Goal: Task Accomplishment & Management: Complete application form

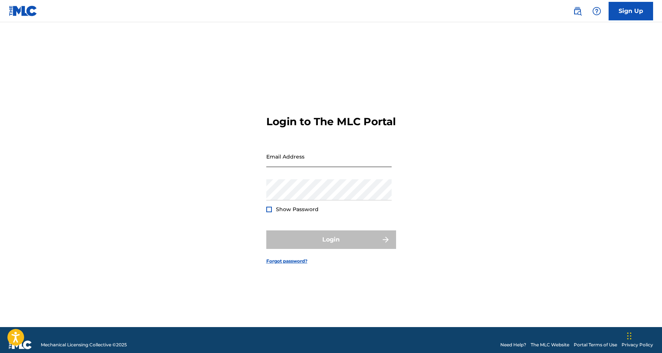
click at [318, 157] on input "Email Address" at bounding box center [328, 156] width 125 height 21
type input "[EMAIL_ADDRESS][DOMAIN_NAME]"
click at [331, 246] on button "Login" at bounding box center [331, 240] width 130 height 19
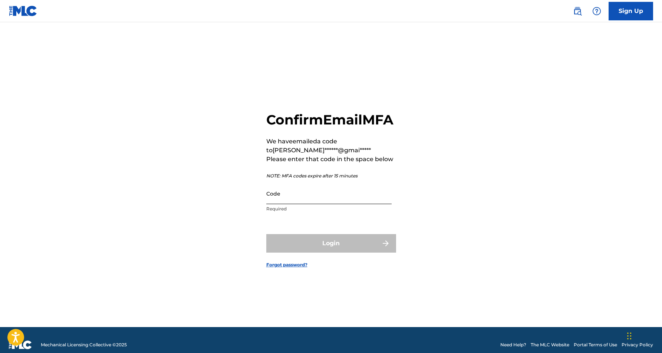
click at [297, 204] on input "Code" at bounding box center [328, 193] width 125 height 21
paste input "629117"
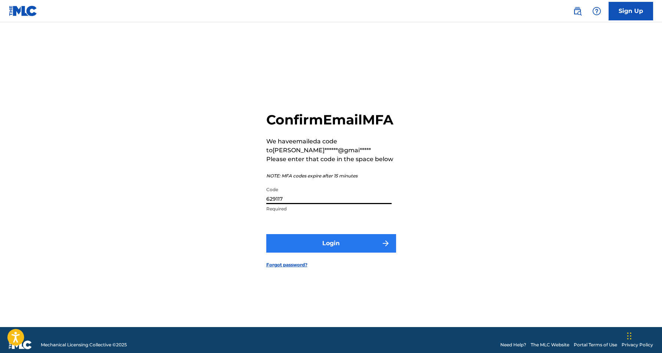
type input "629117"
click at [351, 250] on button "Login" at bounding box center [331, 243] width 130 height 19
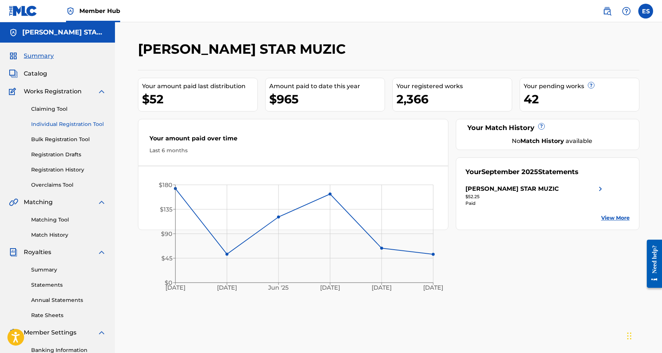
click at [70, 126] on link "Individual Registration Tool" at bounding box center [68, 124] width 75 height 8
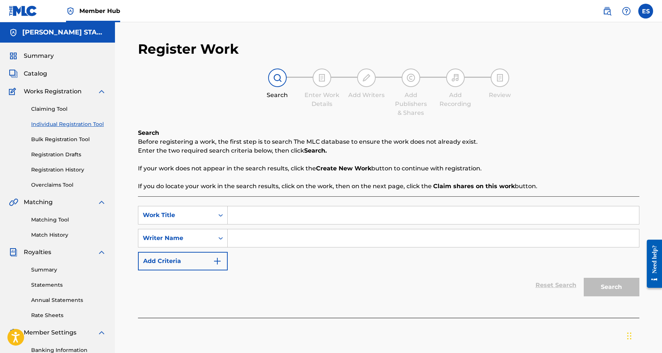
click at [279, 241] on input "Search Form" at bounding box center [433, 238] width 411 height 18
paste input "[PERSON_NAME] [PERSON_NAME]"
type input "[PERSON_NAME] [PERSON_NAME]"
click at [273, 212] on input "Search Form" at bounding box center [433, 215] width 411 height 18
paste input "HEY BABE"
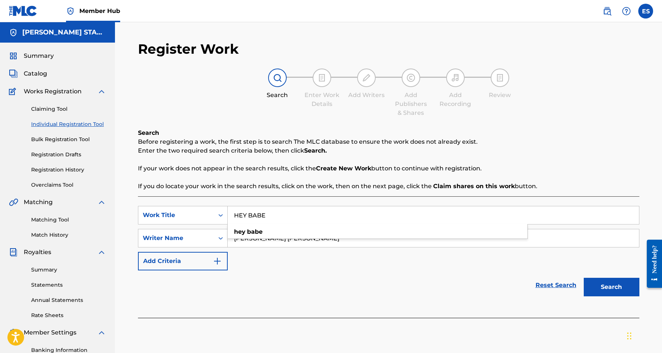
type input "HEY BABE"
click at [325, 267] on div "SearchWithCriteria69fb83e8-5e69-440a-88a8-c2516570bda4 Work Title HEY BABE hey …" at bounding box center [388, 238] width 501 height 65
click at [600, 283] on button "Search" at bounding box center [612, 287] width 56 height 19
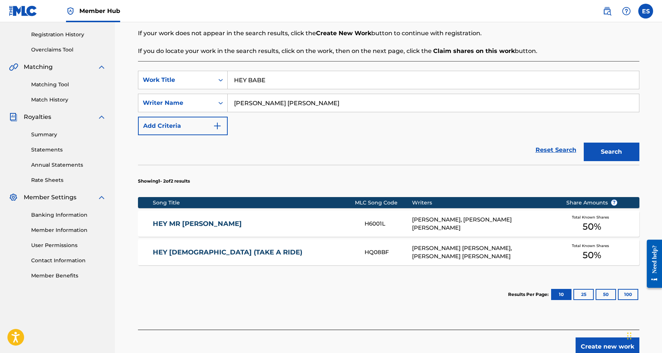
scroll to position [136, 0]
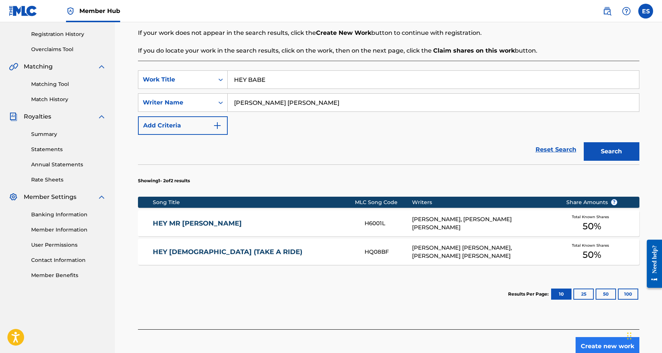
click at [589, 345] on button "Create new work" at bounding box center [607, 346] width 64 height 19
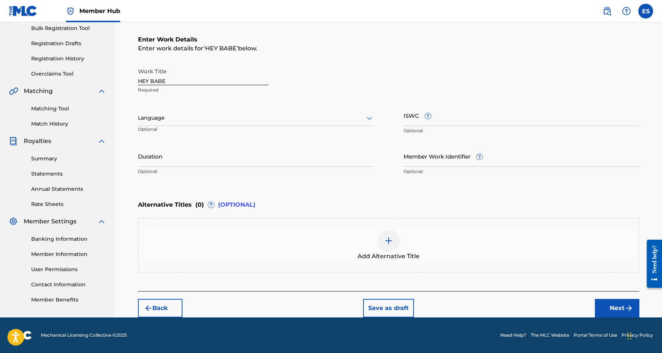
scroll to position [111, 0]
click at [366, 117] on icon at bounding box center [369, 118] width 9 height 9
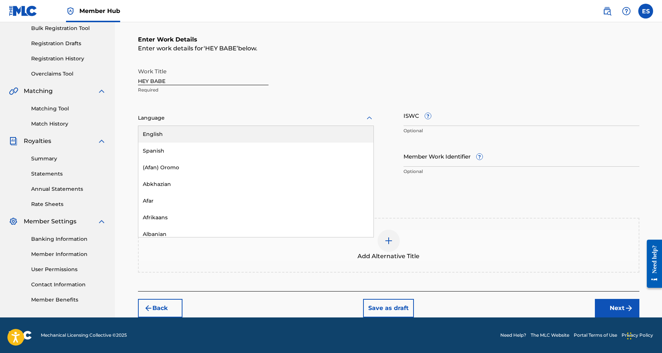
click at [348, 131] on div "English" at bounding box center [255, 134] width 235 height 17
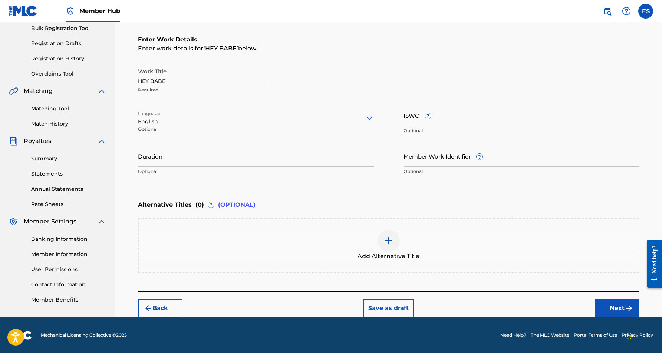
click at [420, 119] on input "ISWC ?" at bounding box center [521, 115] width 236 height 21
paste input "T9050175763"
type input "T9050175763"
click at [199, 149] on input "Duration" at bounding box center [256, 156] width 236 height 21
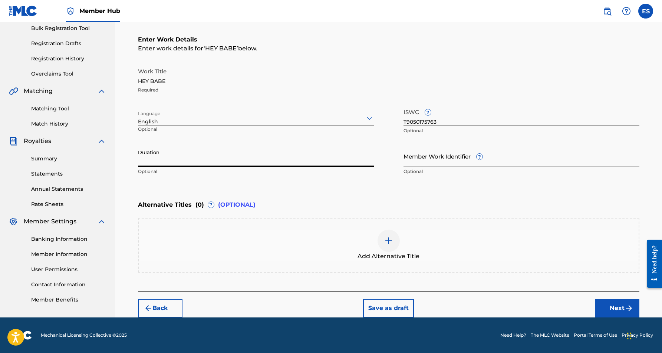
paste input "04:11"
type input "04:11"
click at [251, 190] on div "Enter Work Details Enter work details for ‘ HEY BABE ’ below. Work Title HEY BA…" at bounding box center [388, 106] width 501 height 179
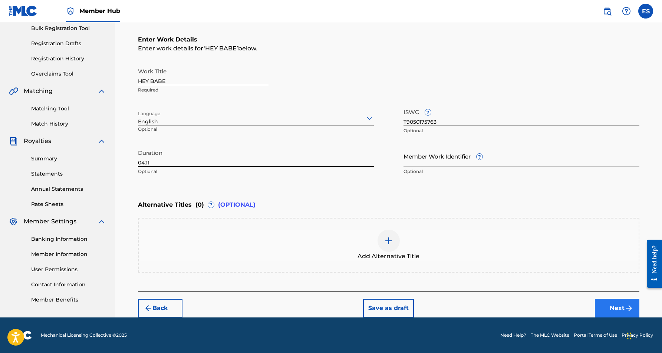
click at [611, 304] on button "Next" at bounding box center [617, 308] width 44 height 19
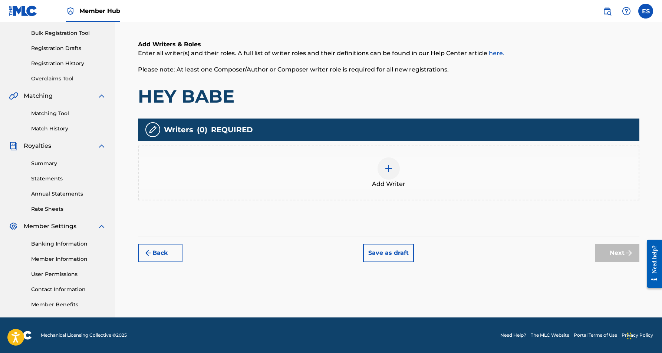
click at [391, 169] on img at bounding box center [388, 168] width 9 height 9
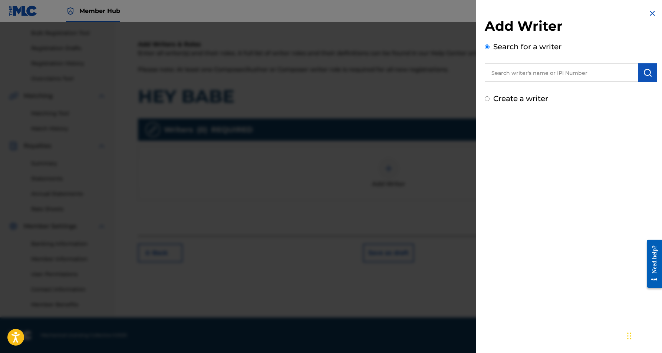
click at [571, 78] on input "text" at bounding box center [561, 72] width 153 height 19
paste input "[PERSON_NAME] [PERSON_NAME]"
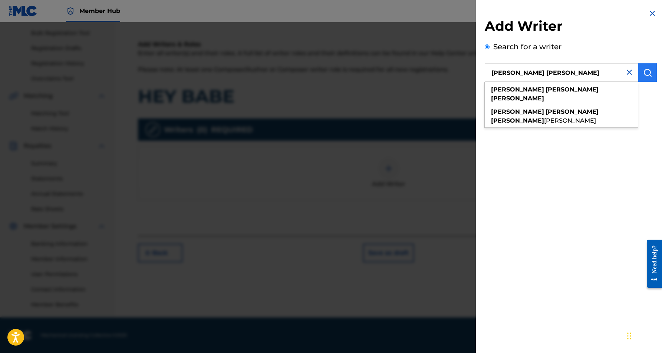
type input "[PERSON_NAME] [PERSON_NAME]"
click at [648, 72] on img "submit" at bounding box center [647, 72] width 9 height 9
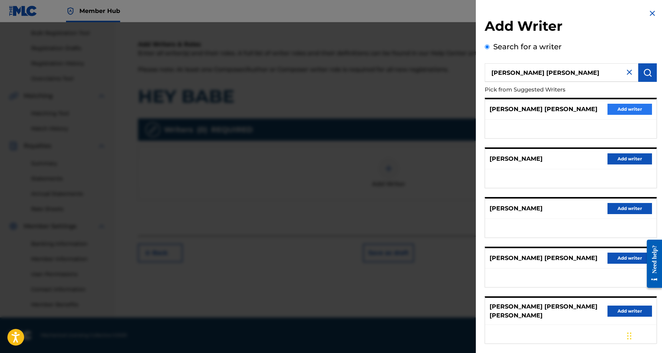
click at [627, 109] on button "Add writer" at bounding box center [629, 109] width 44 height 11
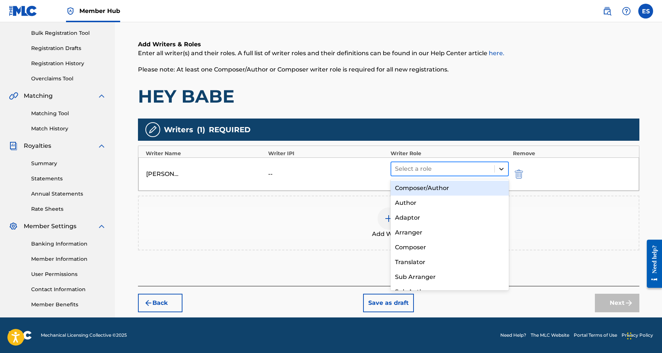
click at [499, 169] on icon at bounding box center [501, 168] width 7 height 7
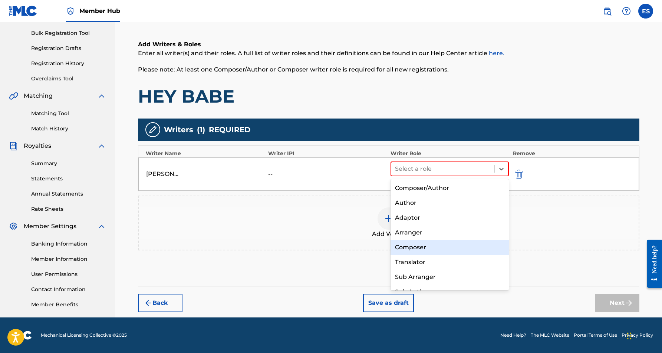
click at [453, 247] on div "Composer" at bounding box center [449, 247] width 119 height 15
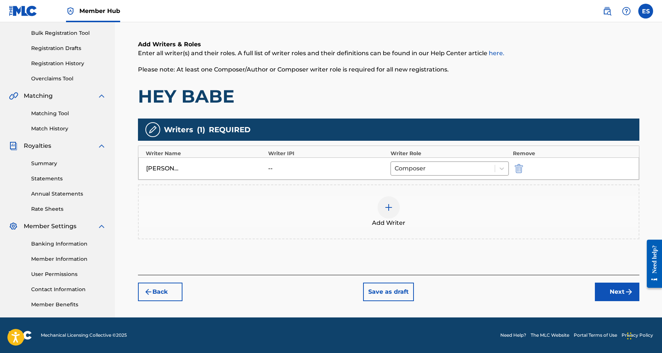
click at [389, 209] on img at bounding box center [388, 207] width 9 height 9
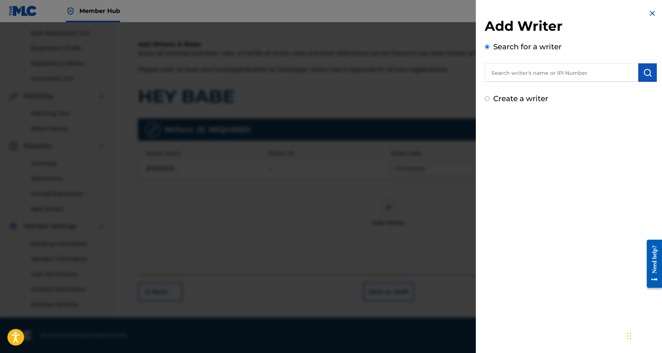
click at [488, 100] on input "Create a writer" at bounding box center [487, 98] width 5 height 5
radio input "false"
radio input "true"
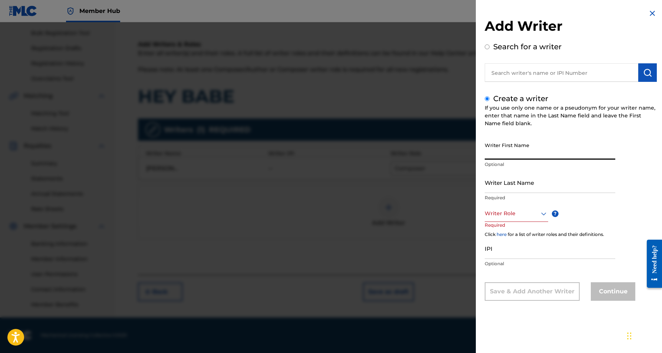
click at [517, 145] on input "Writer First Name" at bounding box center [550, 149] width 130 height 21
paste input "[PERSON_NAME], [PERSON_NAME]"
type input "[PERSON_NAME], [PERSON_NAME]"
click at [514, 192] on input "Writer Last Name" at bounding box center [550, 182] width 130 height 21
paste input "[PERSON_NAME], [PERSON_NAME]"
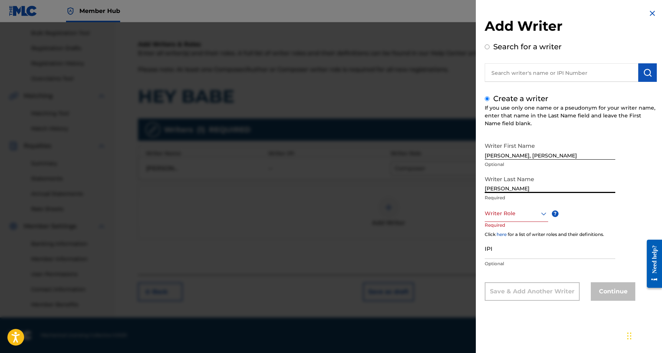
type input "[PERSON_NAME]"
click at [510, 156] on input "[PERSON_NAME], [PERSON_NAME]" at bounding box center [550, 149] width 130 height 21
click at [529, 154] on input "[PERSON_NAME]" at bounding box center [550, 149] width 130 height 21
type input "KROFHET"
click at [543, 214] on icon at bounding box center [543, 213] width 9 height 9
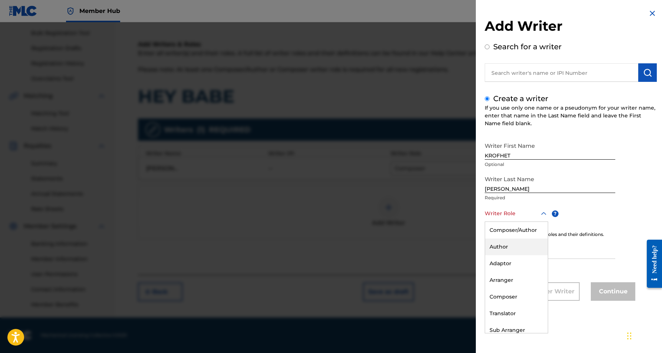
click at [516, 244] on div "Author" at bounding box center [516, 247] width 63 height 17
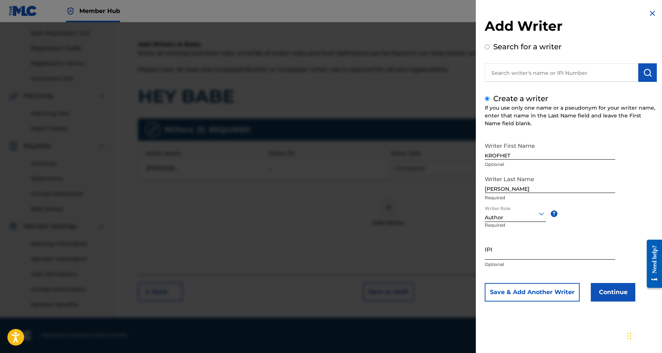
click at [502, 251] on input "IPI" at bounding box center [550, 249] width 130 height 21
paste input "528588117"
type input "528588117"
click at [612, 294] on button "Continue" at bounding box center [613, 292] width 44 height 19
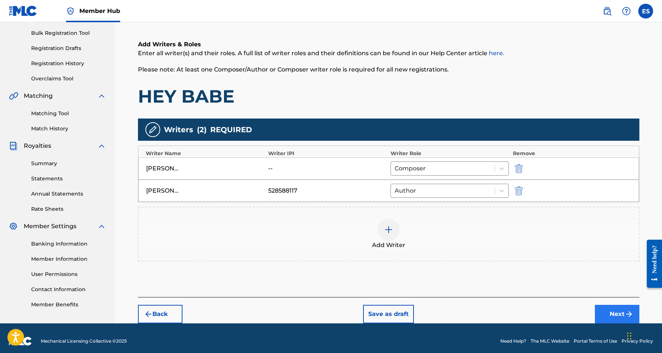
click at [615, 312] on button "Next" at bounding box center [617, 314] width 44 height 19
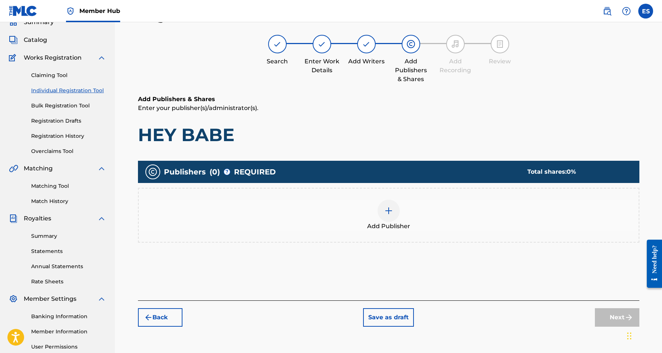
scroll to position [33, 0]
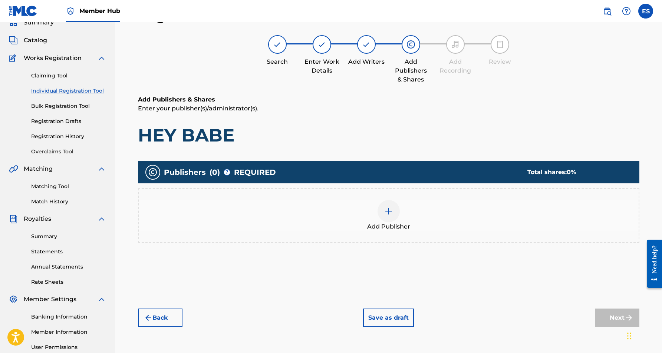
click at [390, 218] on div at bounding box center [388, 211] width 22 height 22
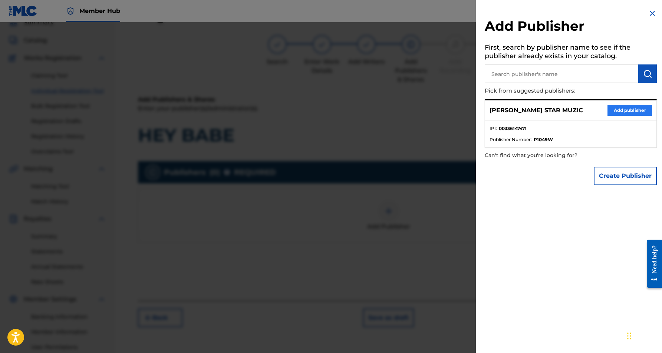
click at [626, 108] on button "Add publisher" at bounding box center [629, 110] width 44 height 11
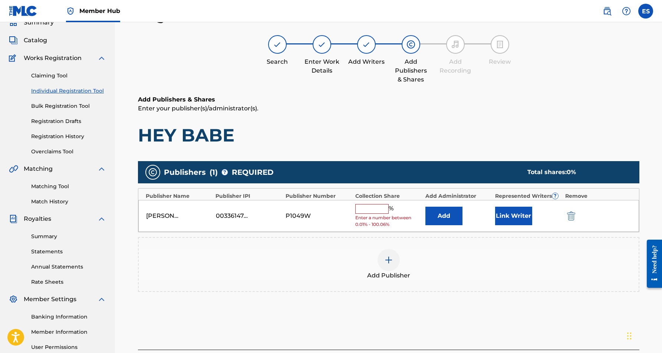
click at [379, 208] on input "text" at bounding box center [371, 209] width 33 height 10
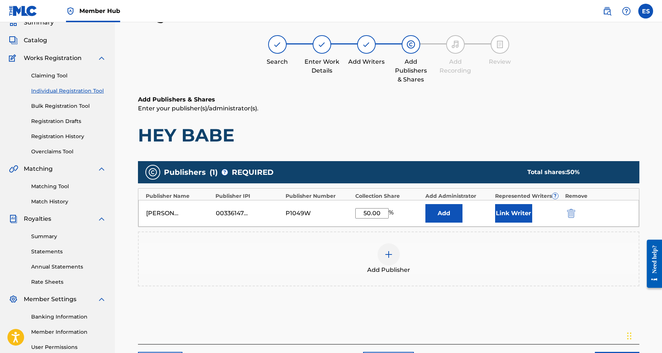
type input "50.00"
click at [481, 125] on h1 "HEY BABE" at bounding box center [388, 135] width 501 height 22
click at [506, 209] on button "Link Writer" at bounding box center [513, 213] width 37 height 19
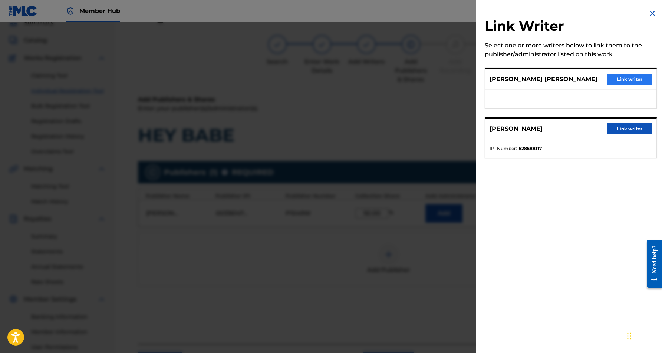
click at [617, 80] on button "Link writer" at bounding box center [629, 79] width 44 height 11
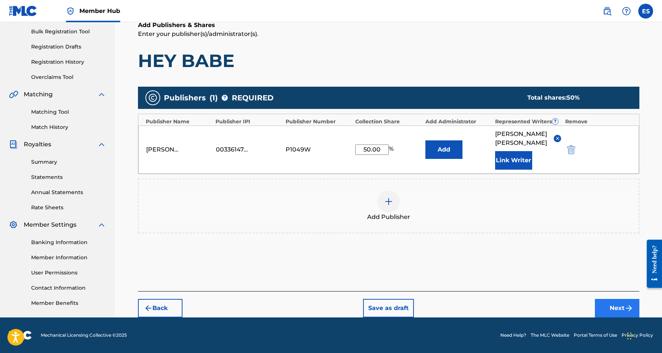
scroll to position [108, 0]
click at [619, 310] on button "Next" at bounding box center [617, 308] width 44 height 19
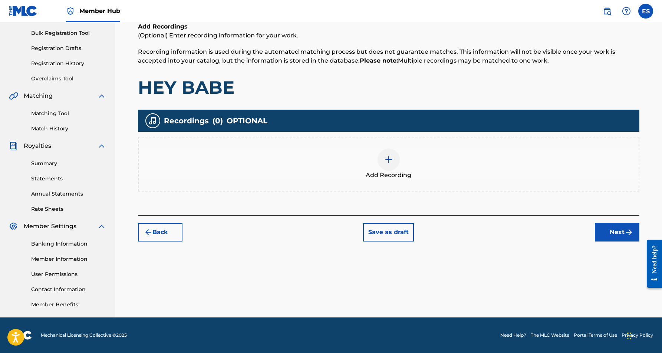
scroll to position [106, 0]
click at [391, 160] on img at bounding box center [388, 159] width 9 height 9
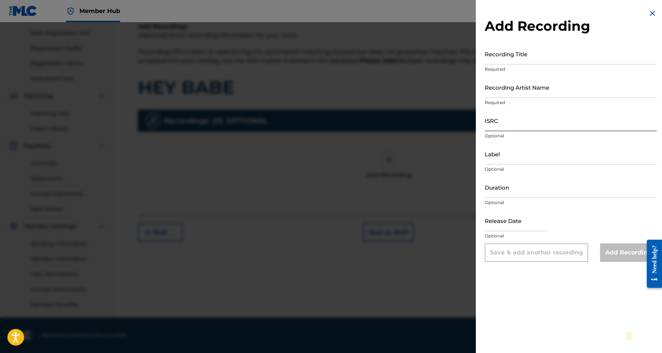
click at [499, 126] on input "ISRC" at bounding box center [571, 120] width 172 height 21
paste input "USJ3V1087772"
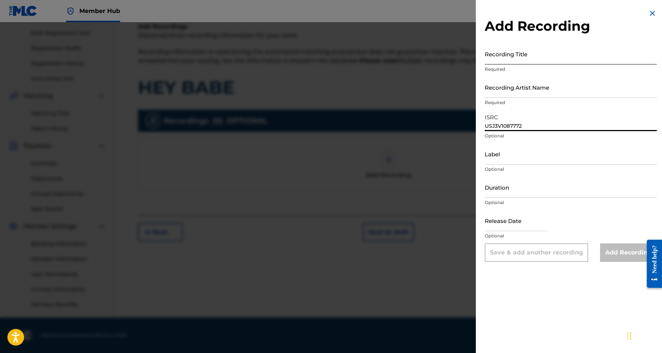
type input "USJ3V1087772"
click at [515, 60] on input "Recording Title" at bounding box center [571, 53] width 172 height 21
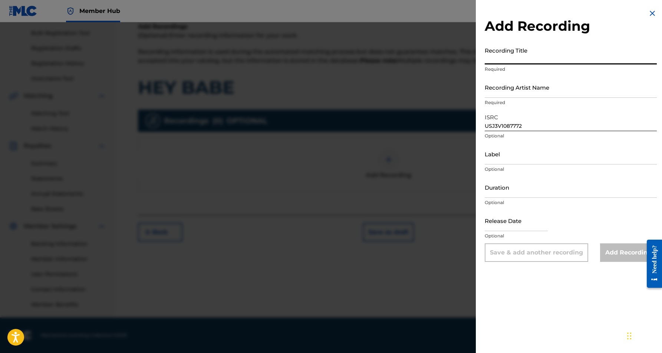
paste input "HEY BABE"
type input "HEY BABE"
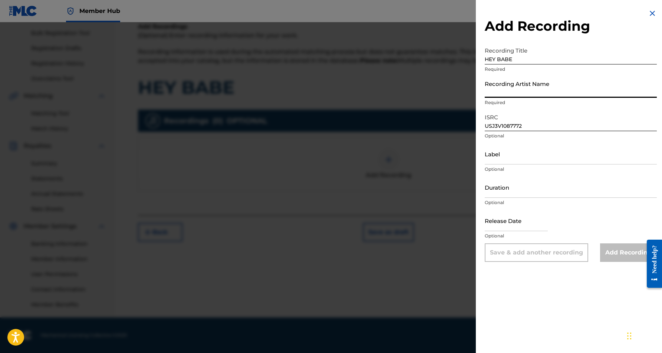
click at [527, 91] on input "Recording Artist Name" at bounding box center [571, 87] width 172 height 21
paste input "KROSHET"
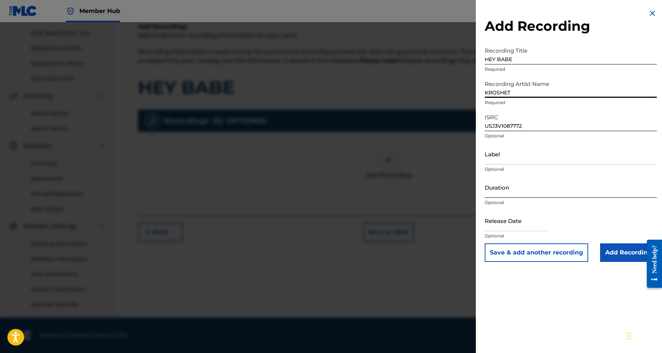
type input "KROSHET"
click at [503, 193] on input "Duration" at bounding box center [571, 187] width 172 height 21
paste input "04:11"
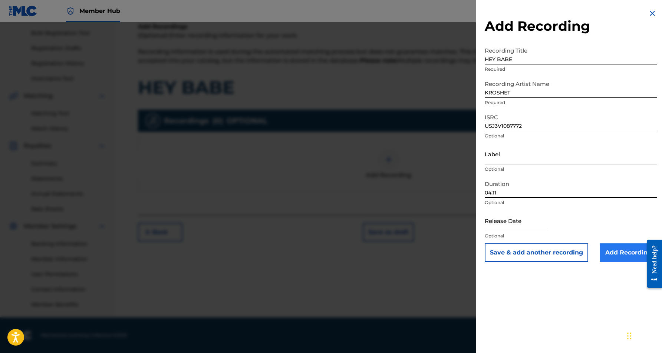
type input "04:11"
click at [615, 254] on input "Add Recording" at bounding box center [628, 253] width 57 height 19
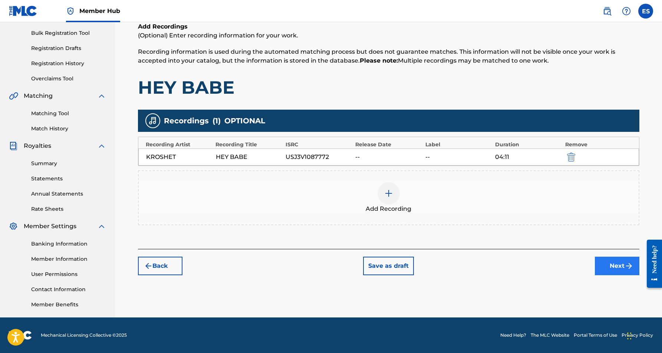
click at [604, 267] on button "Next" at bounding box center [617, 266] width 44 height 19
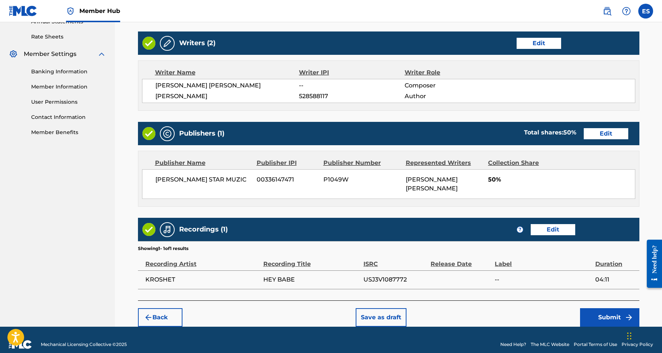
scroll to position [278, 0]
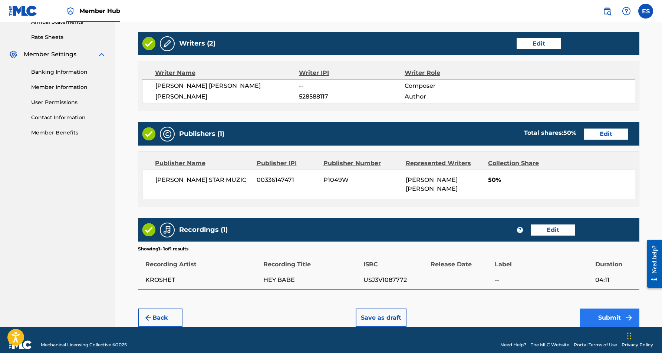
click at [595, 309] on button "Submit" at bounding box center [609, 318] width 59 height 19
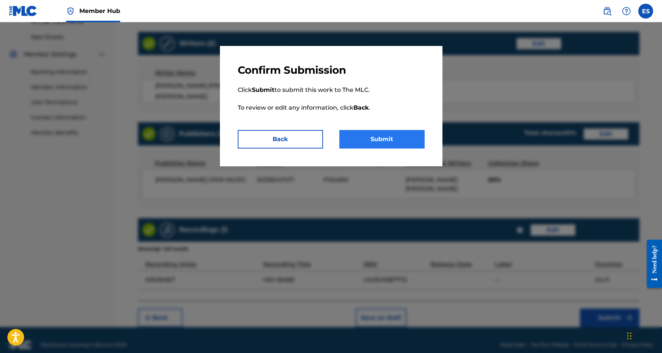
click at [395, 141] on button "Submit" at bounding box center [381, 139] width 85 height 19
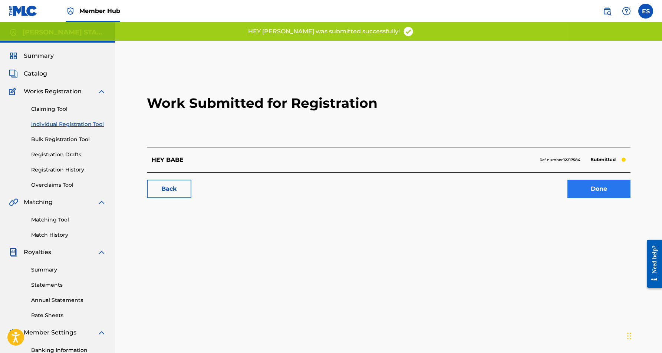
click at [579, 192] on link "Done" at bounding box center [598, 189] width 63 height 19
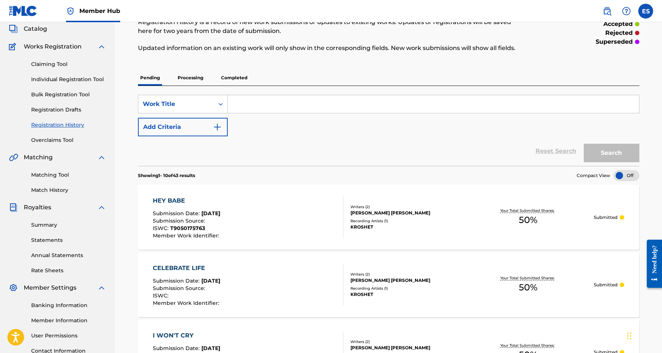
scroll to position [38, 0]
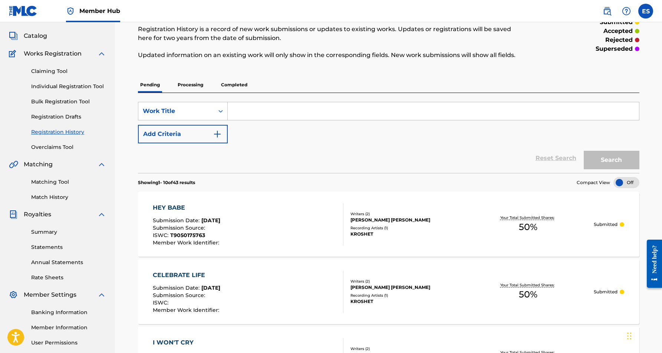
click at [230, 84] on p "Completed" at bounding box center [234, 85] width 31 height 16
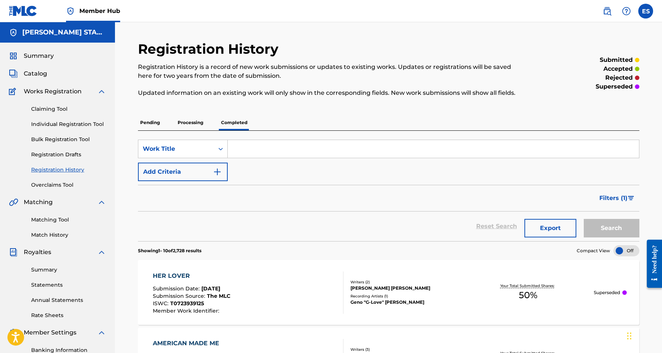
click at [188, 122] on p "Processing" at bounding box center [190, 123] width 30 height 16
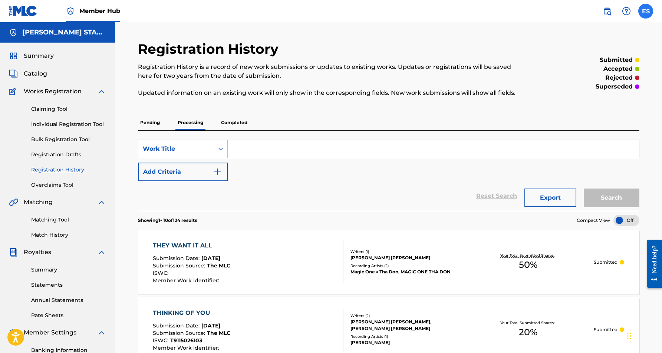
click at [644, 12] on label at bounding box center [645, 11] width 15 height 15
click at [645, 11] on input "ES [PERSON_NAME] [EMAIL_ADDRESS][DOMAIN_NAME] Notification Preferences Profile …" at bounding box center [645, 11] width 0 height 0
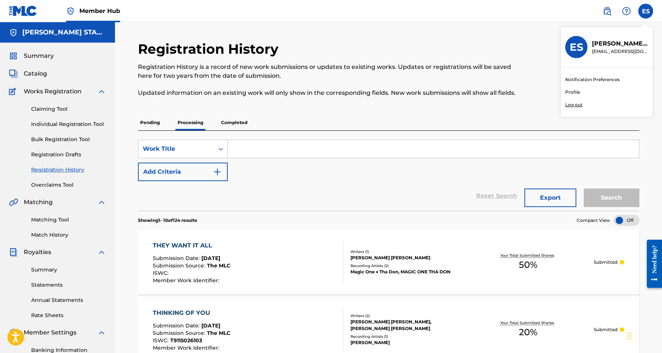
click at [574, 105] on p "Log out" at bounding box center [573, 105] width 17 height 7
click at [645, 11] on input "ES [PERSON_NAME] [EMAIL_ADDRESS][DOMAIN_NAME] Notification Preferences Profile …" at bounding box center [645, 11] width 0 height 0
